Goal: Task Accomplishment & Management: Use online tool/utility

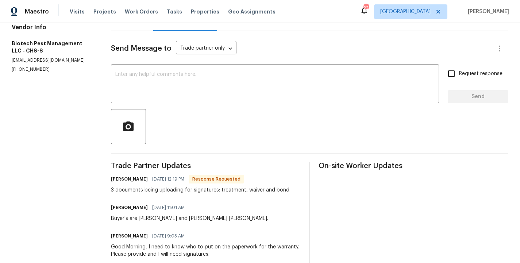
scroll to position [84, 0]
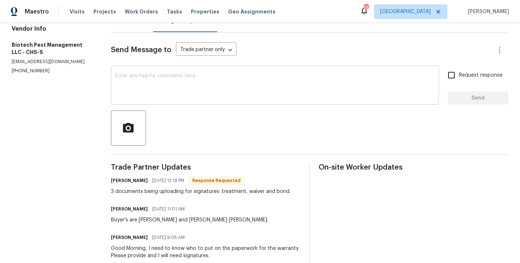
click at [182, 80] on textarea at bounding box center [274, 86] width 319 height 26
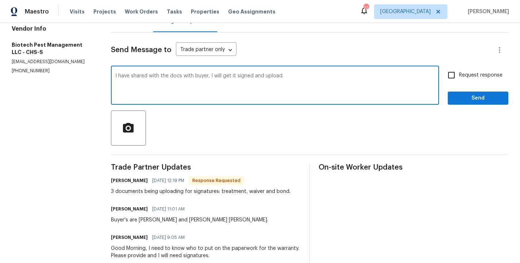
type textarea "I have shared with the docs with buyer, I will get it signed and upload."
click at [449, 74] on input "Request response" at bounding box center [451, 75] width 15 height 15
checkbox input "true"
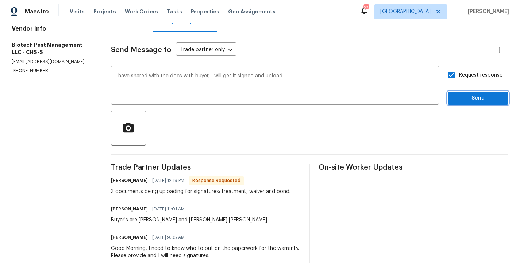
click at [469, 100] on span "Send" at bounding box center [478, 98] width 49 height 9
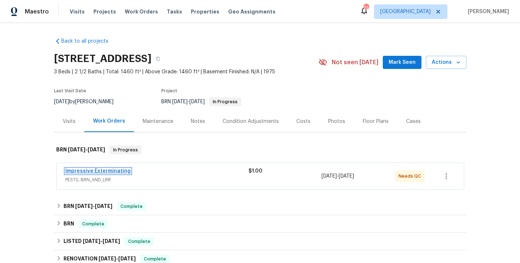
click at [87, 169] on link "Impressive Exterminating" at bounding box center [97, 171] width 65 height 5
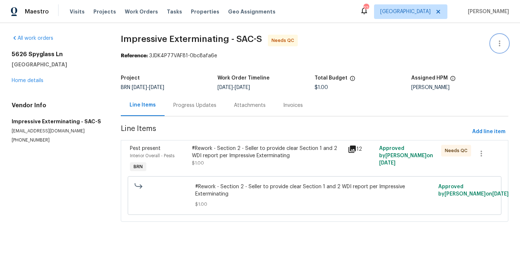
click at [501, 41] on icon "button" at bounding box center [499, 43] width 9 height 9
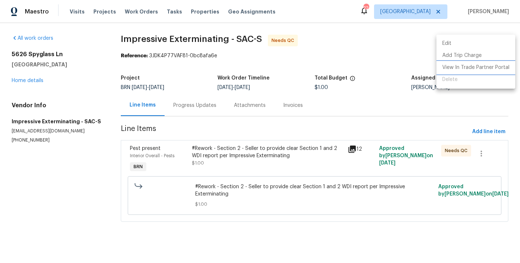
click at [461, 65] on li "View In Trade Partner Portal" at bounding box center [476, 68] width 79 height 12
click at [466, 41] on li "Edit" at bounding box center [476, 44] width 79 height 12
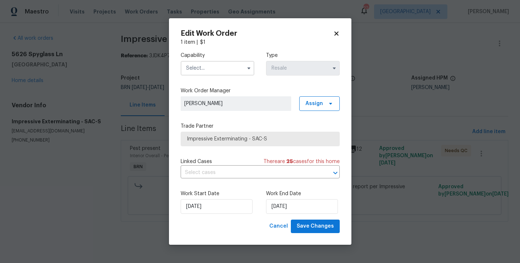
click at [337, 34] on icon at bounding box center [336, 34] width 4 height 4
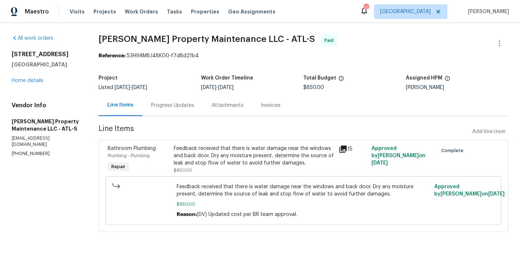
click at [218, 134] on span "Line Items" at bounding box center [284, 132] width 371 height 14
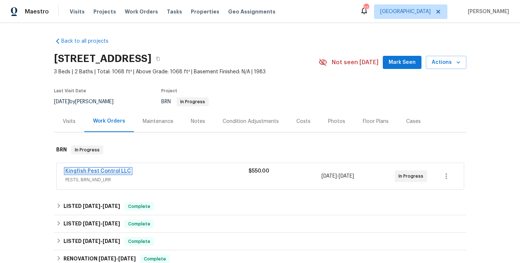
click at [112, 170] on link "Kingfish Pest Control LLC" at bounding box center [98, 171] width 66 height 5
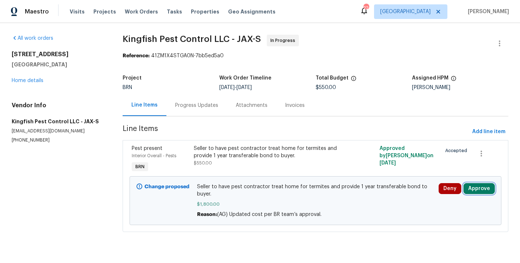
click at [479, 184] on button "Approve" at bounding box center [479, 188] width 31 height 11
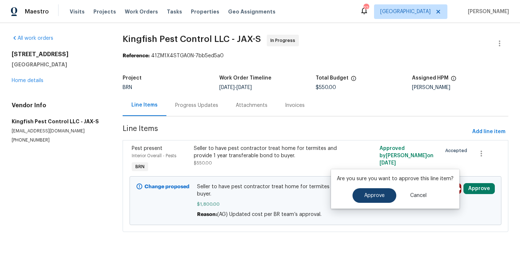
click at [388, 201] on button "Approve" at bounding box center [375, 195] width 44 height 15
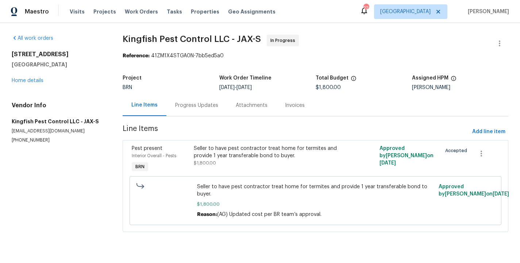
click at [203, 109] on div "Progress Updates" at bounding box center [196, 106] width 61 height 22
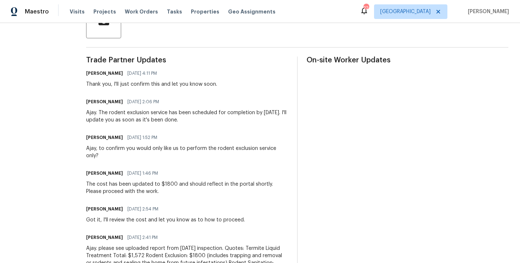
scroll to position [190, 0]
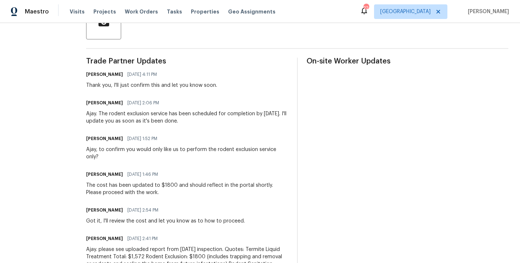
click at [329, 190] on div "On-site Worker Updates" at bounding box center [408, 250] width 202 height 385
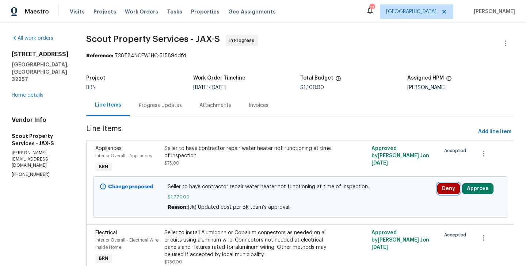
click at [454, 189] on button "Deny" at bounding box center [448, 188] width 23 height 11
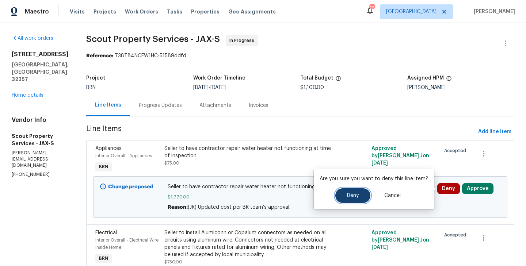
click at [354, 190] on button "Deny" at bounding box center [352, 195] width 35 height 15
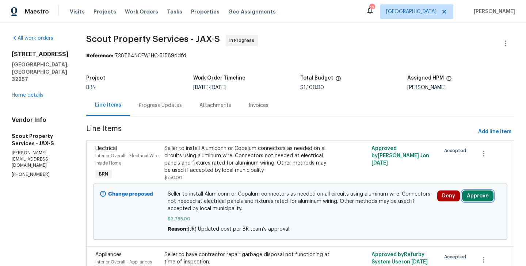
click at [475, 199] on button "Approve" at bounding box center [477, 196] width 31 height 11
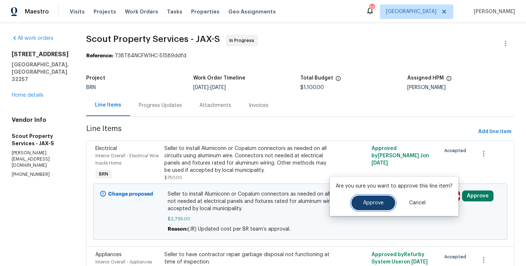
click at [371, 204] on span "Approve" at bounding box center [373, 202] width 20 height 5
